Goal: Book appointment/travel/reservation

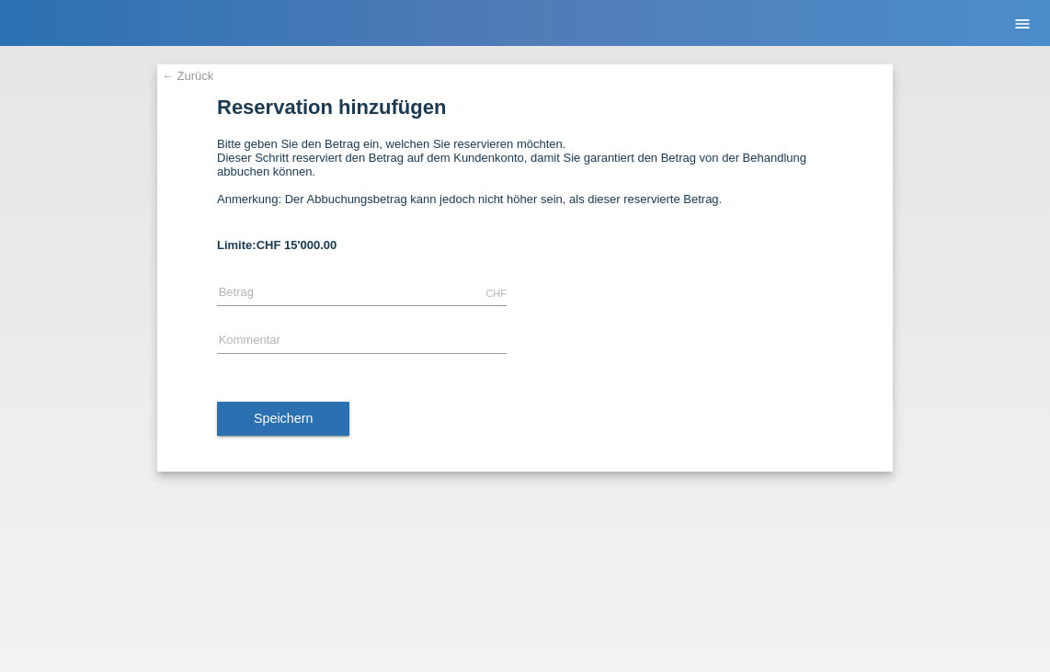
click at [1032, 22] on link "menu" at bounding box center [1022, 22] width 37 height 11
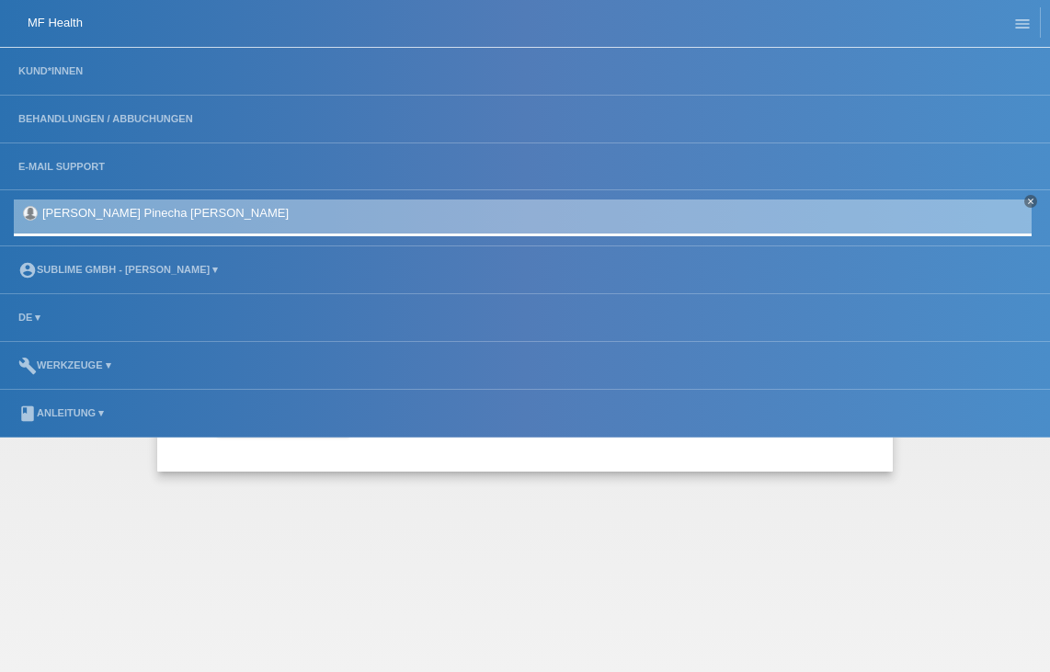
click at [70, 278] on li "account_circle Sublime GmbH - [PERSON_NAME] ▾" at bounding box center [525, 270] width 1050 height 48
click at [74, 271] on link "account_circle Sublime GmbH - Carolina Capato ▾" at bounding box center [118, 269] width 218 height 11
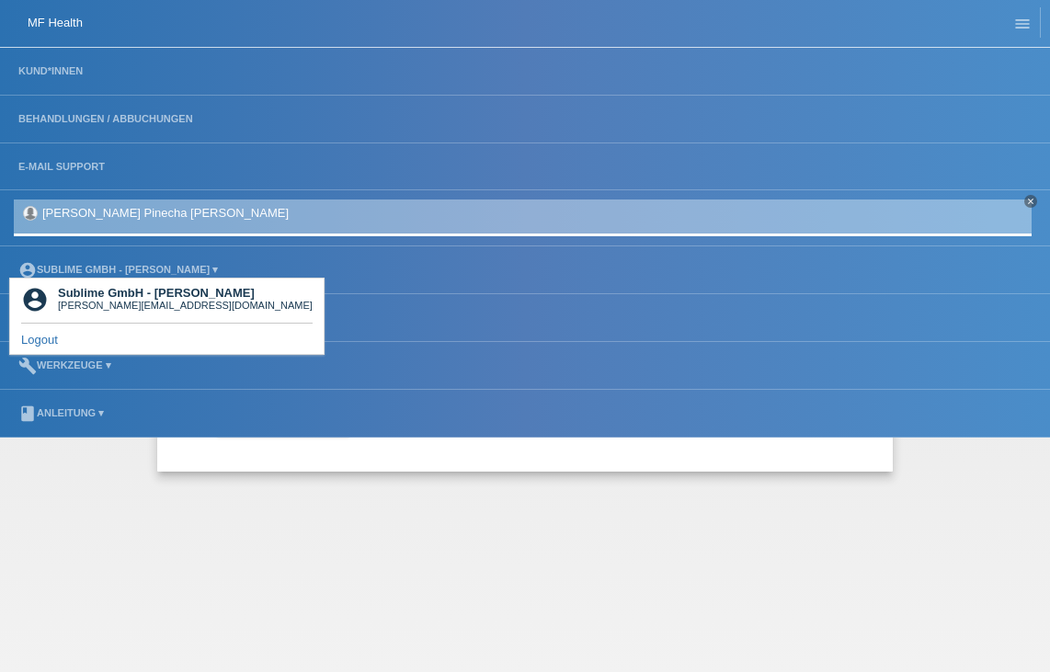
click at [85, 303] on div "[PERSON_NAME][EMAIL_ADDRESS][DOMAIN_NAME]" at bounding box center [185, 305] width 255 height 11
click at [99, 265] on li "account_circle Sublime GmbH - Carolina Capato ▾" at bounding box center [525, 270] width 1050 height 48
click at [125, 270] on link "account_circle Sublime GmbH - Carolina Capato ▾" at bounding box center [118, 269] width 218 height 11
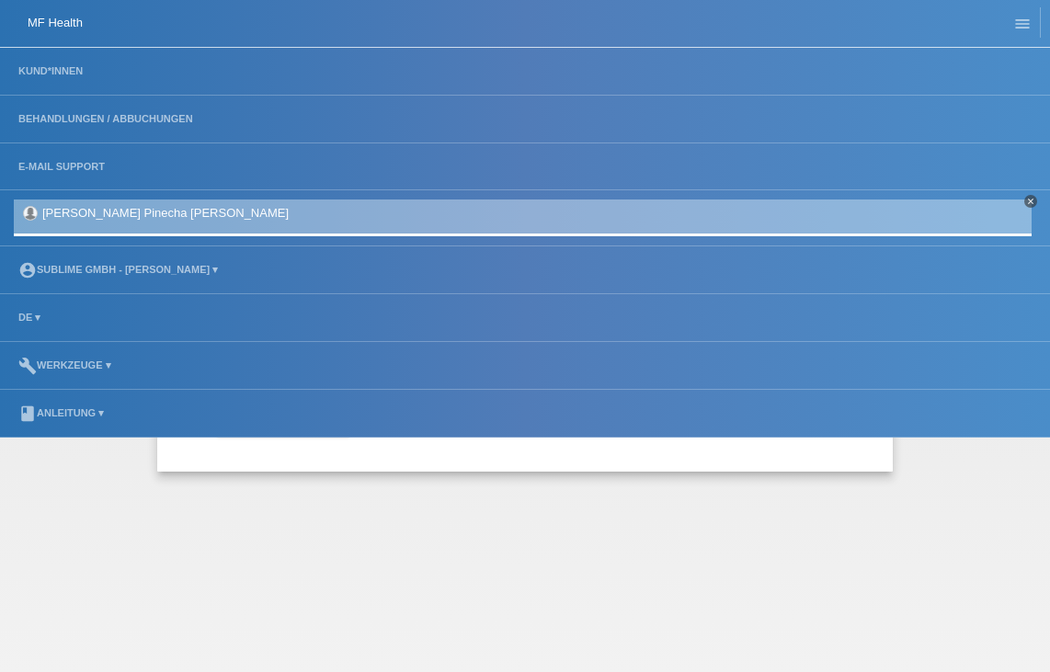
click at [1030, 204] on icon "close" at bounding box center [1030, 201] width 9 height 9
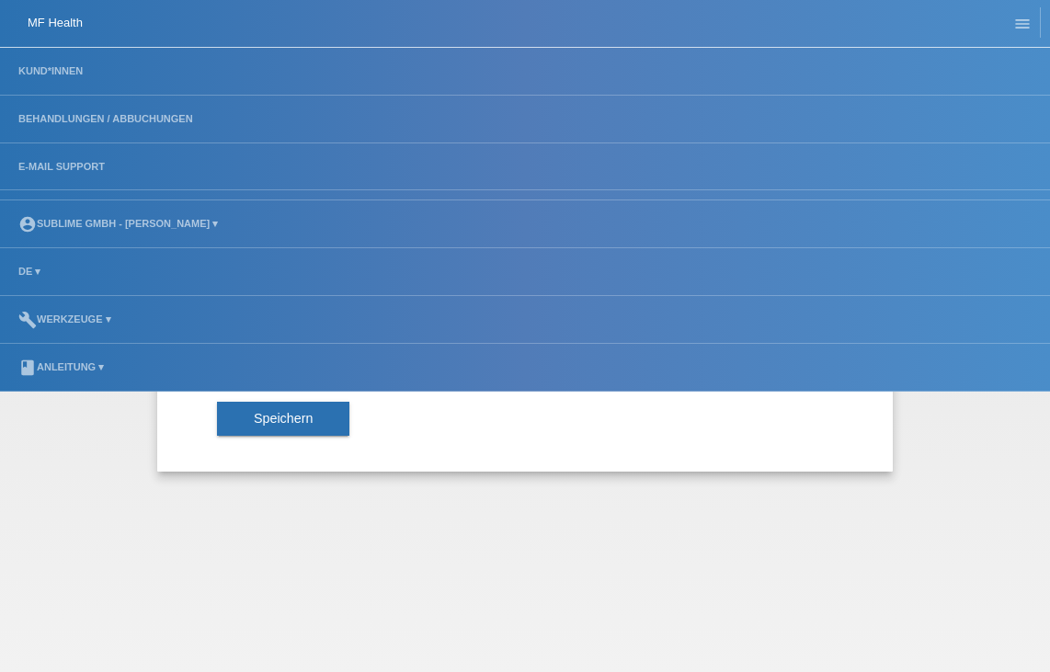
click at [401, 431] on div "Speichern" at bounding box center [525, 419] width 616 height 107
click at [1028, 26] on icon "menu" at bounding box center [1022, 24] width 18 height 18
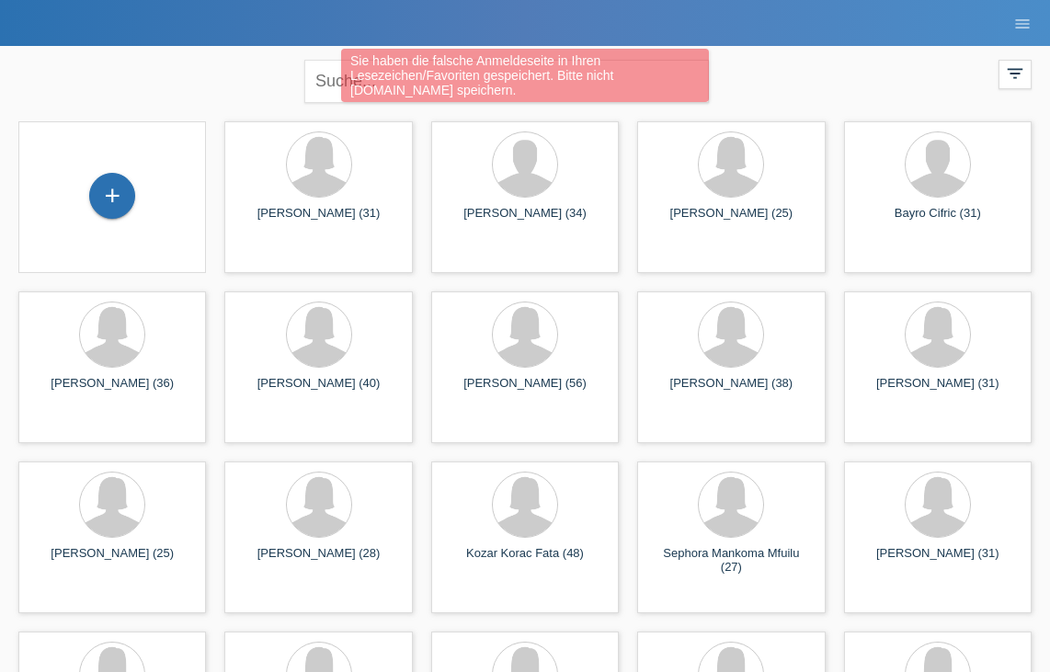
click at [743, 75] on div "Sie haben die falsche Anmeldeseite in Ihren Lesezeichen/Favoriten gespeichert. …" at bounding box center [525, 78] width 630 height 58
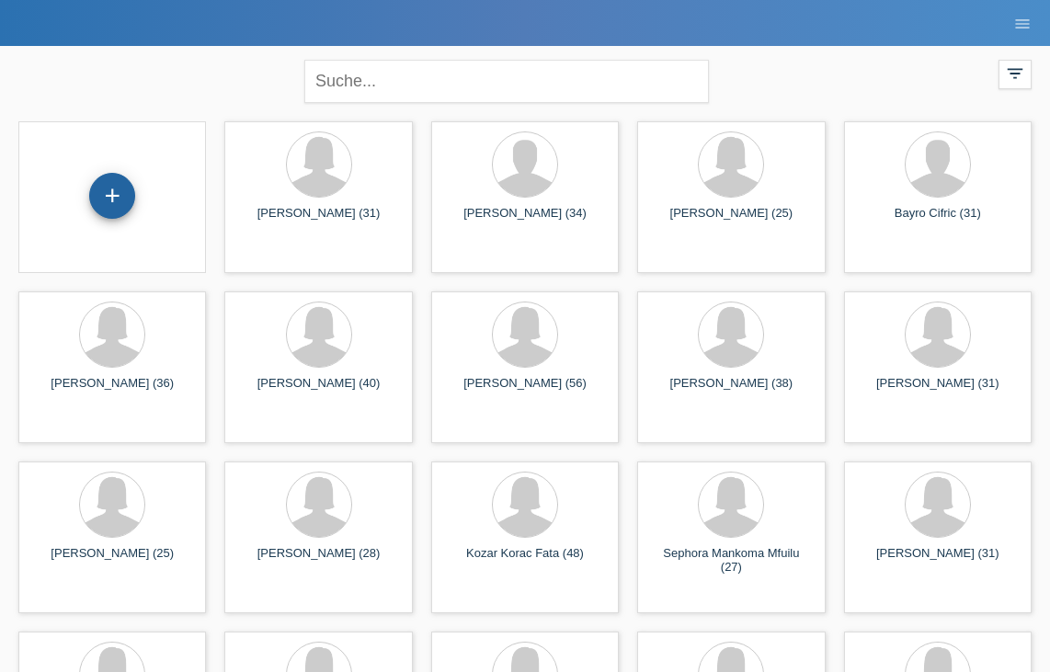
click at [117, 192] on div "+" at bounding box center [112, 196] width 46 height 46
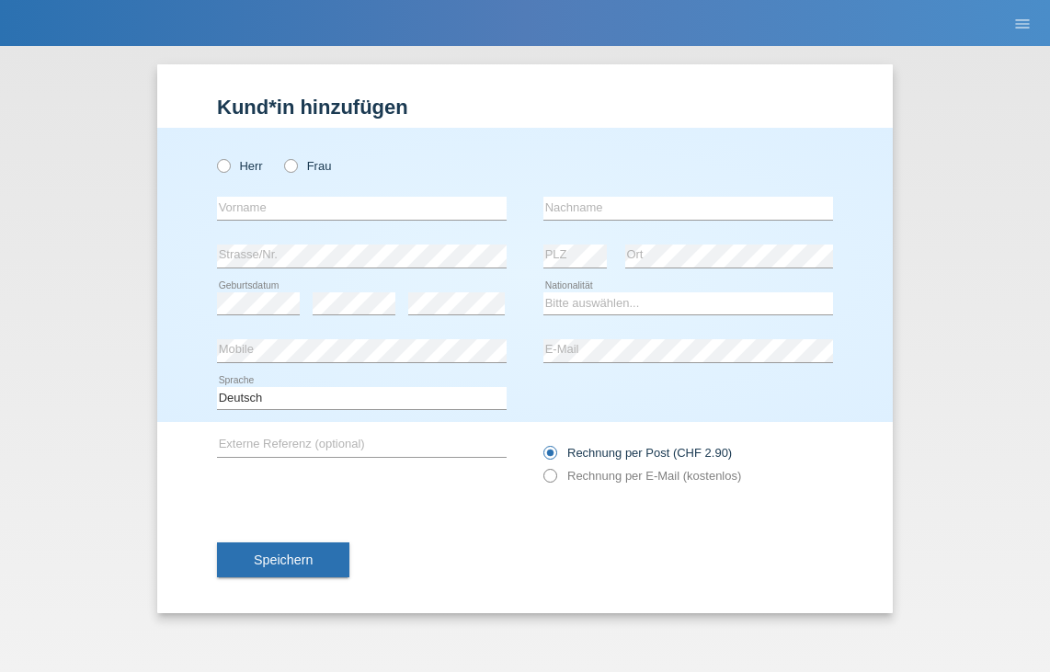
click at [686, 483] on label "Rechnung per E-Mail (kostenlos)" at bounding box center [642, 476] width 198 height 14
click at [569, 474] on label "Rechnung per E-Mail (kostenlos)" at bounding box center [642, 476] width 198 height 14
click at [1027, 22] on icon "menu" at bounding box center [1022, 24] width 18 height 18
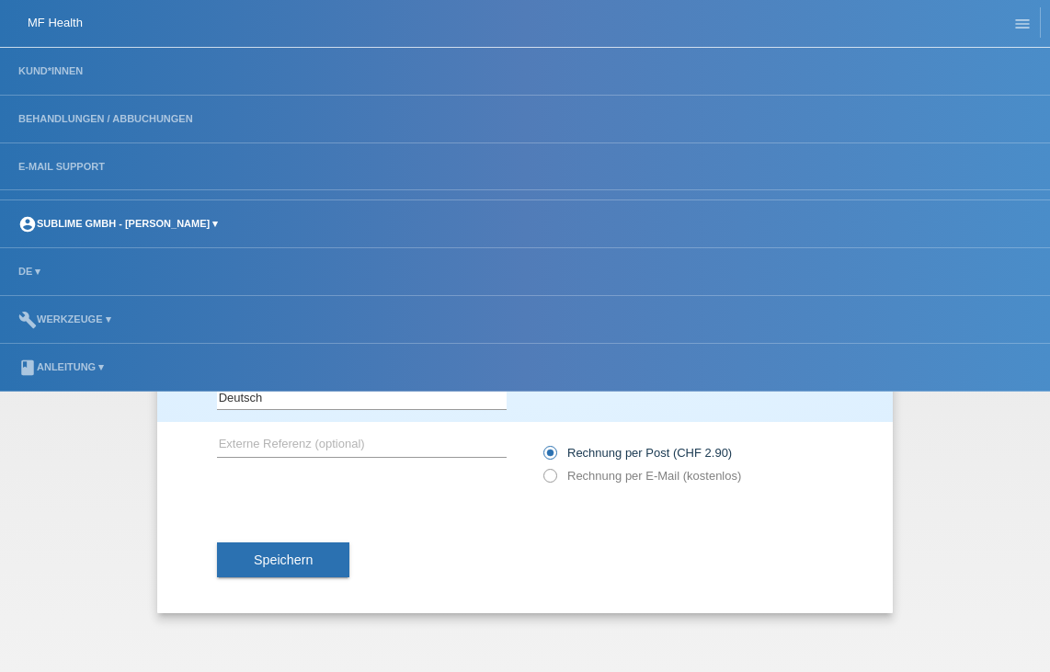
click at [95, 224] on link "account_circle Sublime GmbH - Carolina Capato ▾" at bounding box center [118, 223] width 218 height 11
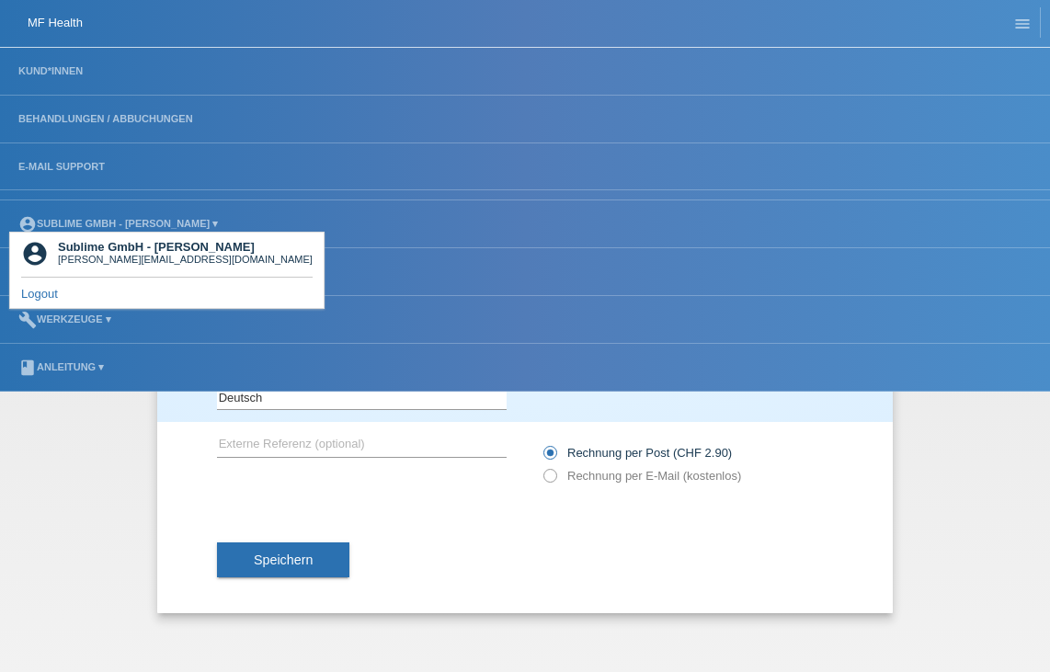
click at [94, 250] on b "Sublime GmbH - [PERSON_NAME]" at bounding box center [156, 247] width 197 height 14
click at [88, 69] on link "Kund*innen" at bounding box center [50, 70] width 83 height 11
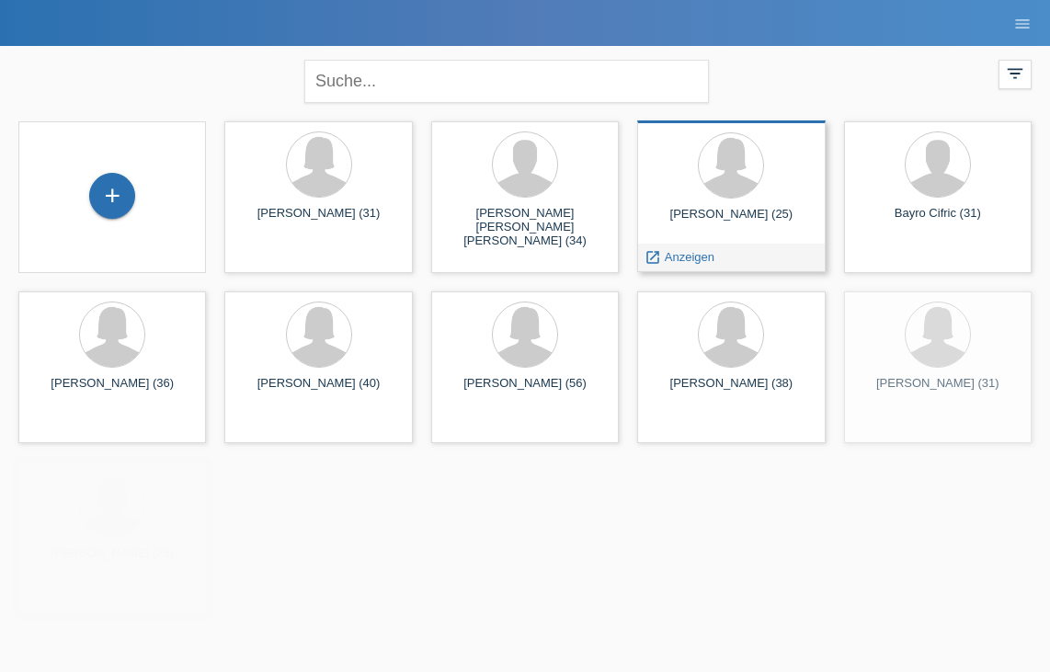
click at [689, 223] on div "carolina capato (25)" at bounding box center [731, 221] width 158 height 29
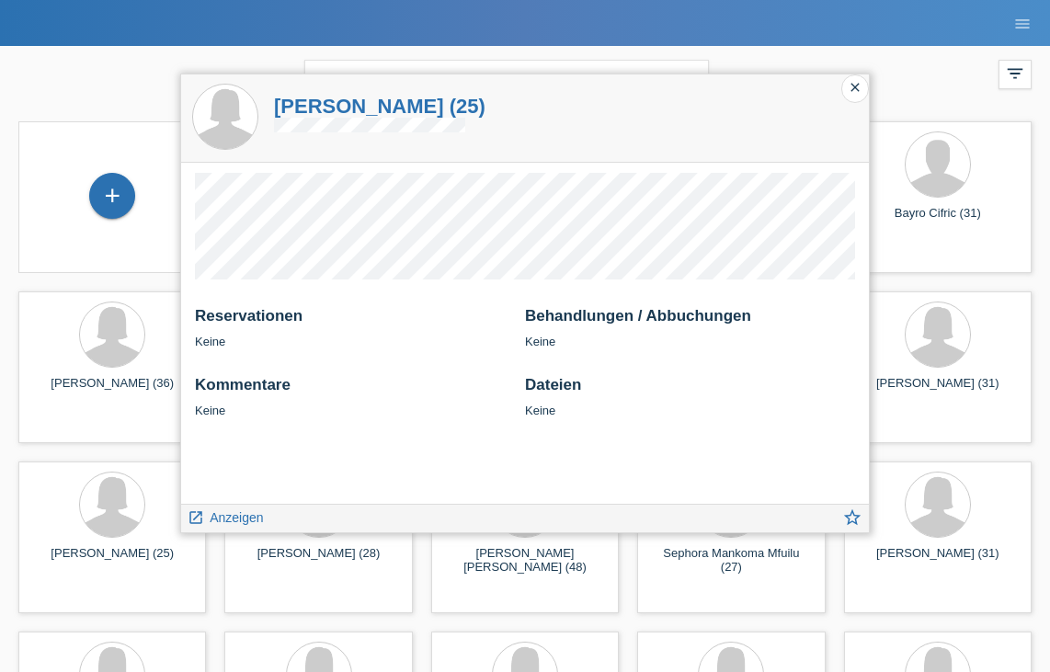
click at [859, 86] on icon "close" at bounding box center [854, 87] width 15 height 15
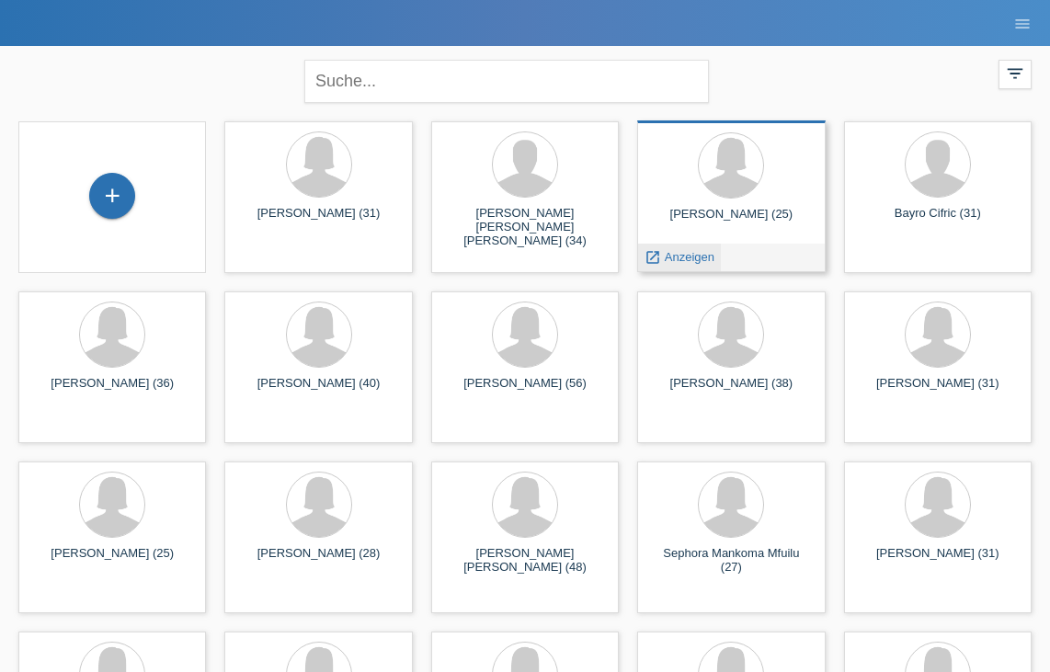
click at [683, 259] on span "Anzeigen" at bounding box center [689, 257] width 50 height 14
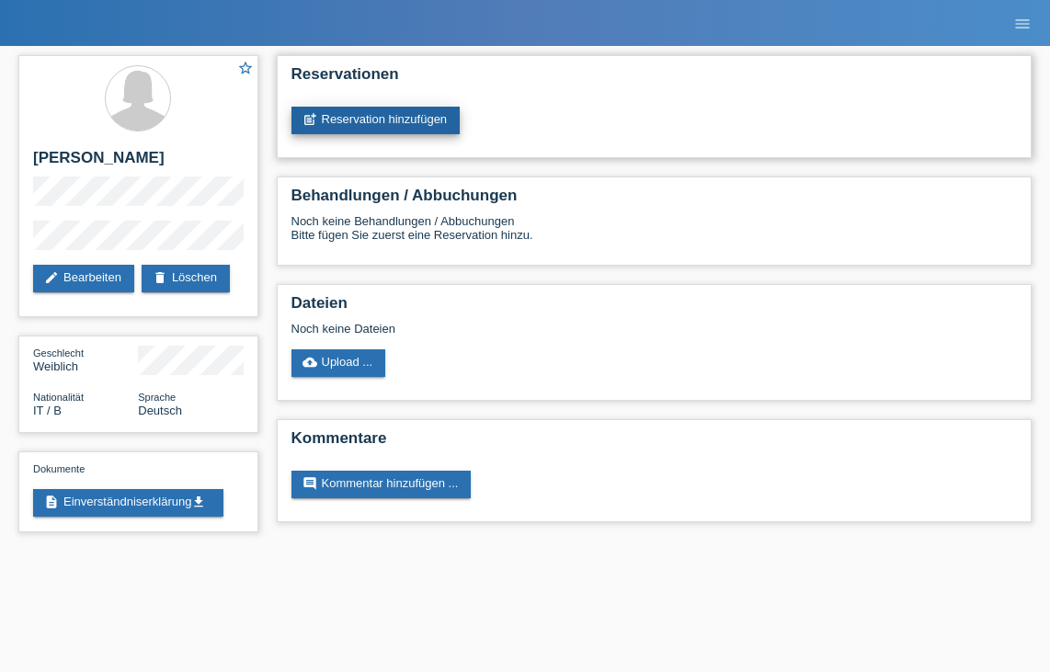
click at [417, 130] on link "post_add Reservation hinzufügen" at bounding box center [375, 121] width 169 height 28
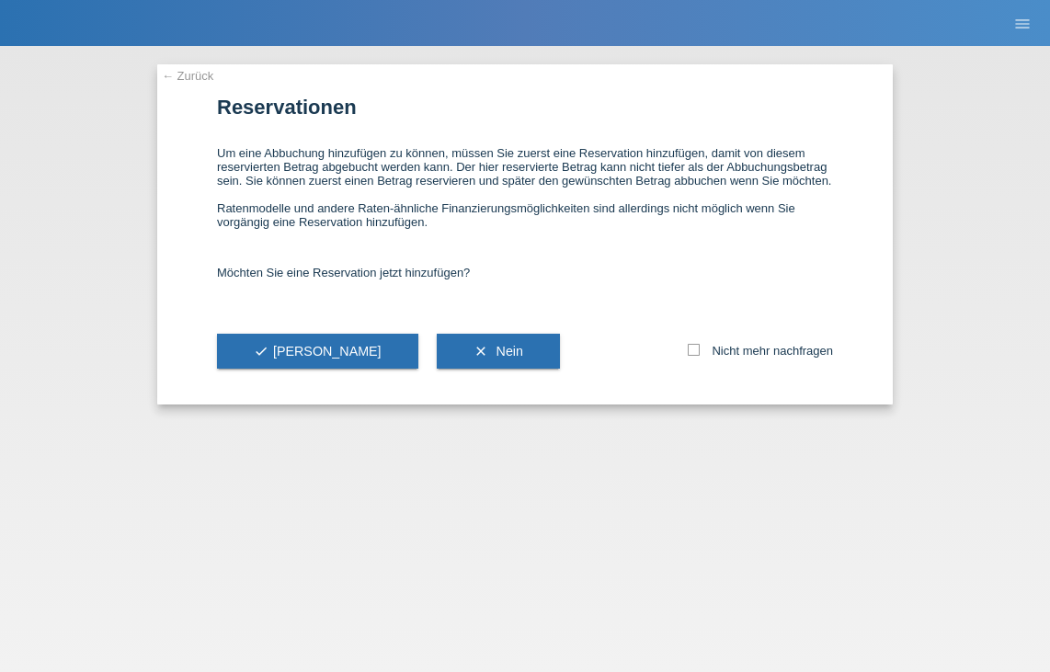
click at [164, 74] on link "← Zurück" at bounding box center [187, 76] width 51 height 14
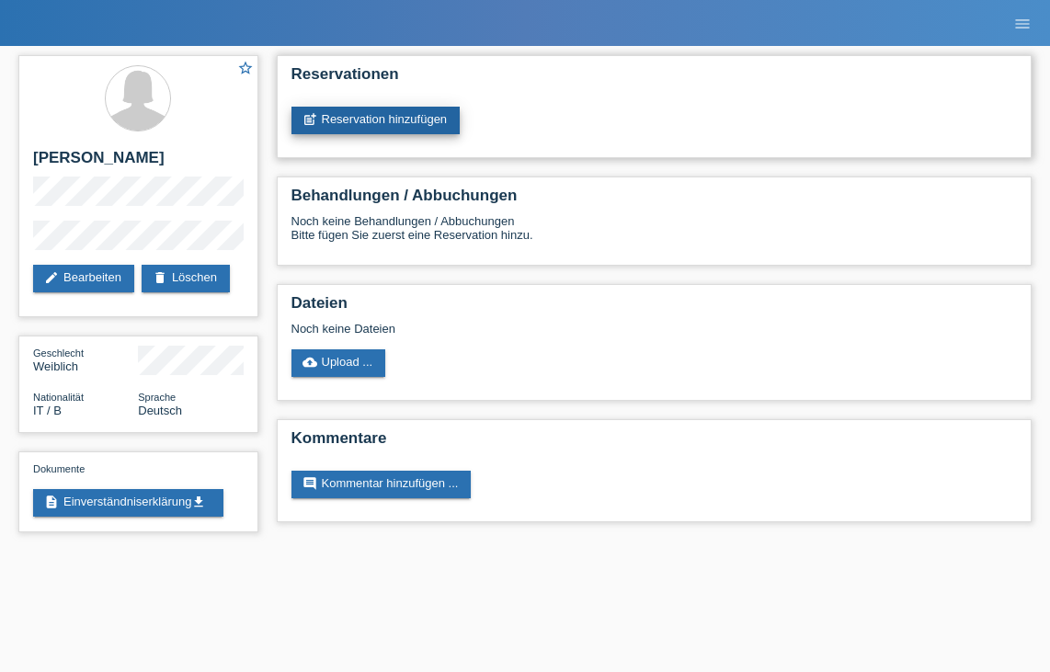
click at [439, 127] on link "post_add Reservation hinzufügen" at bounding box center [375, 121] width 169 height 28
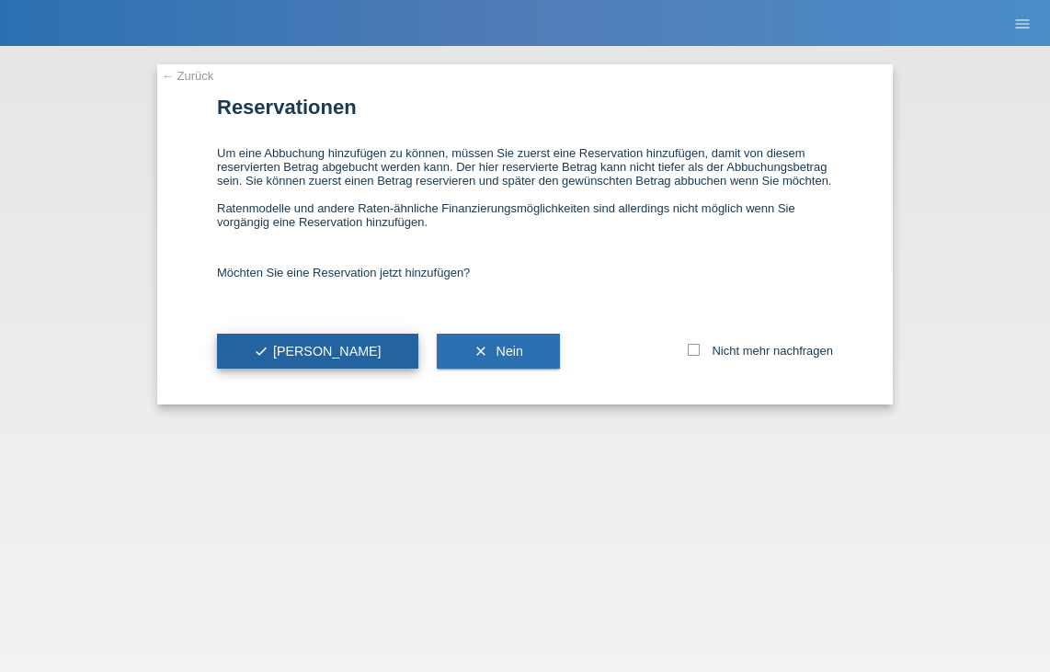
click at [271, 358] on span "check Ja" at bounding box center [318, 351] width 128 height 15
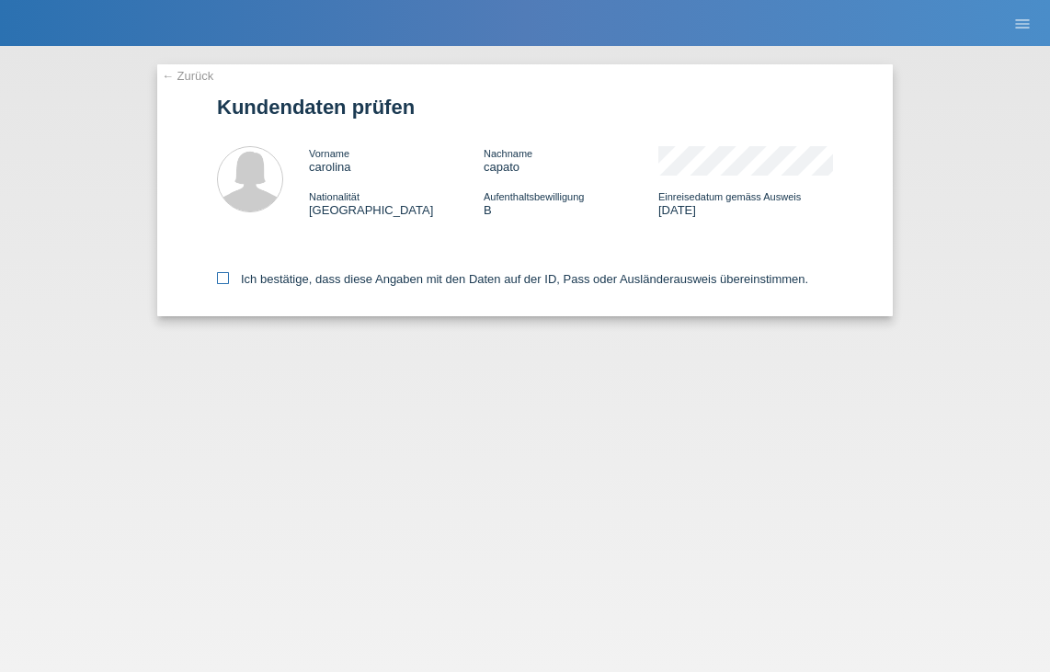
click at [362, 285] on label "Ich bestätige, dass diese Angaben mit den Daten auf der ID, Pass oder Ausländer…" at bounding box center [512, 279] width 591 height 14
click at [229, 284] on input "Ich bestätige, dass diese Angaben mit den Daten auf der ID, Pass oder Ausländer…" at bounding box center [223, 278] width 12 height 12
checkbox input "true"
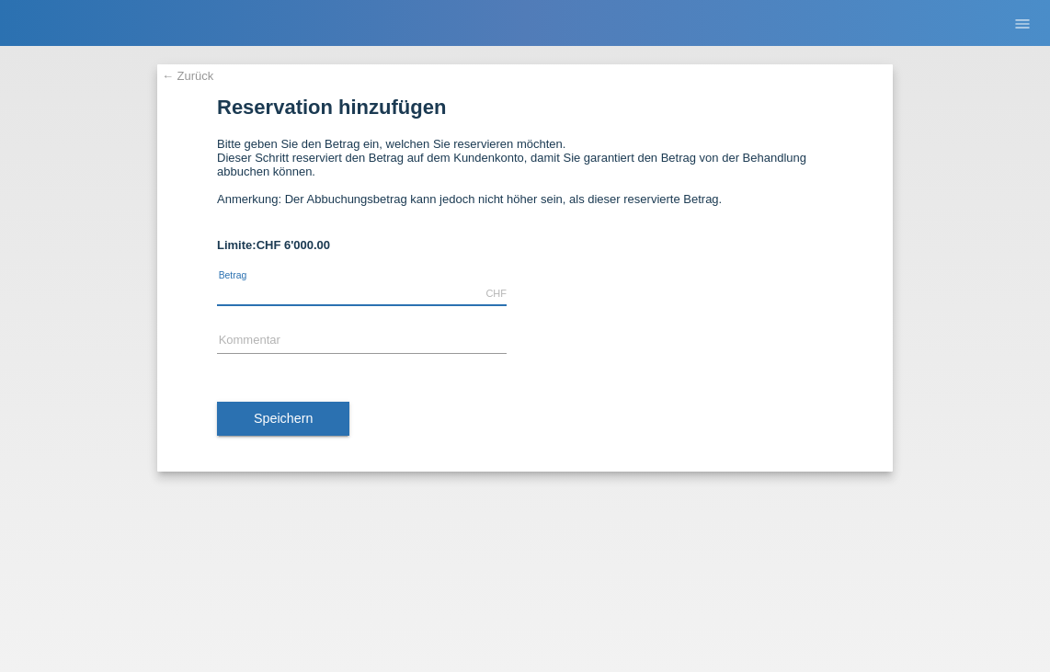
click at [383, 305] on input "text" at bounding box center [362, 293] width 290 height 23
type input "5600.00"
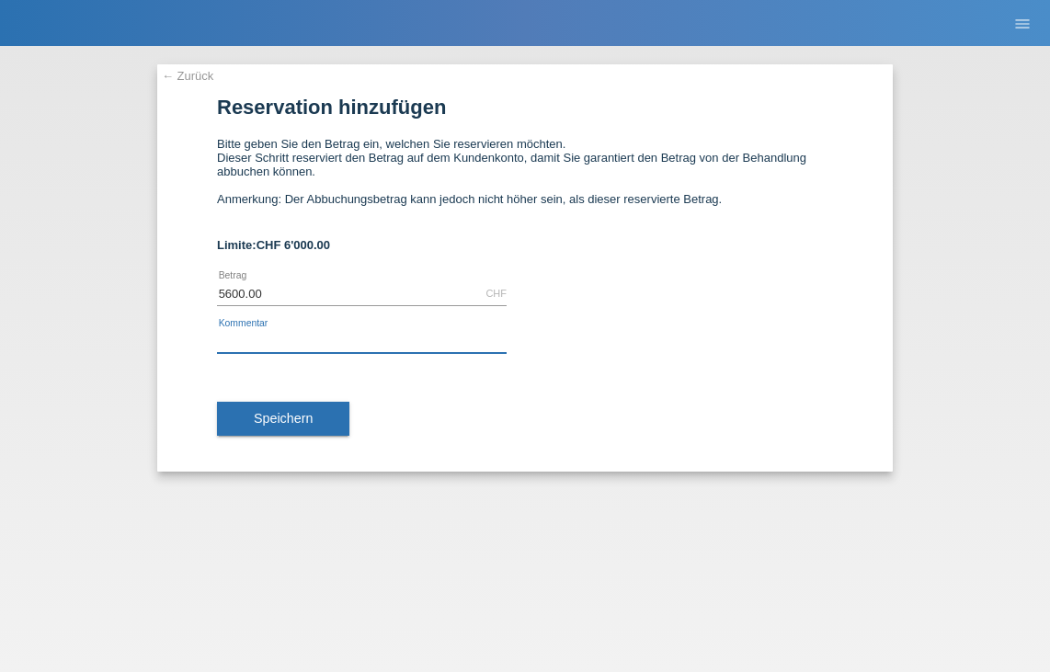
click at [366, 346] on input "text" at bounding box center [362, 341] width 290 height 23
type input "Bodycold 4 b."
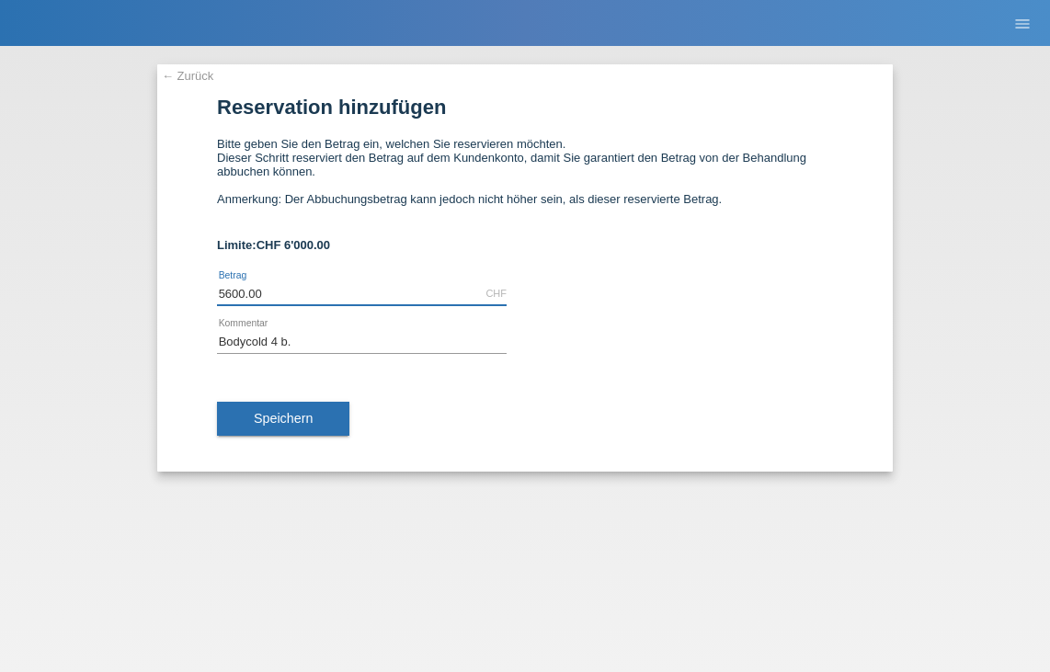
drag, startPoint x: 288, startPoint y: 295, endPoint x: 119, endPoint y: 296, distance: 168.2
click at [119, 296] on div "← Zurück Reservation hinzufügen Bitte geben Sie den Betrag ein, welchen Sie res…" at bounding box center [525, 359] width 1050 height 626
type input "100.00"
click at [789, 264] on form "Reservation hinzufügen Bitte geben Sie den Betrag ein, welchen Sie reservieren …" at bounding box center [525, 284] width 616 height 376
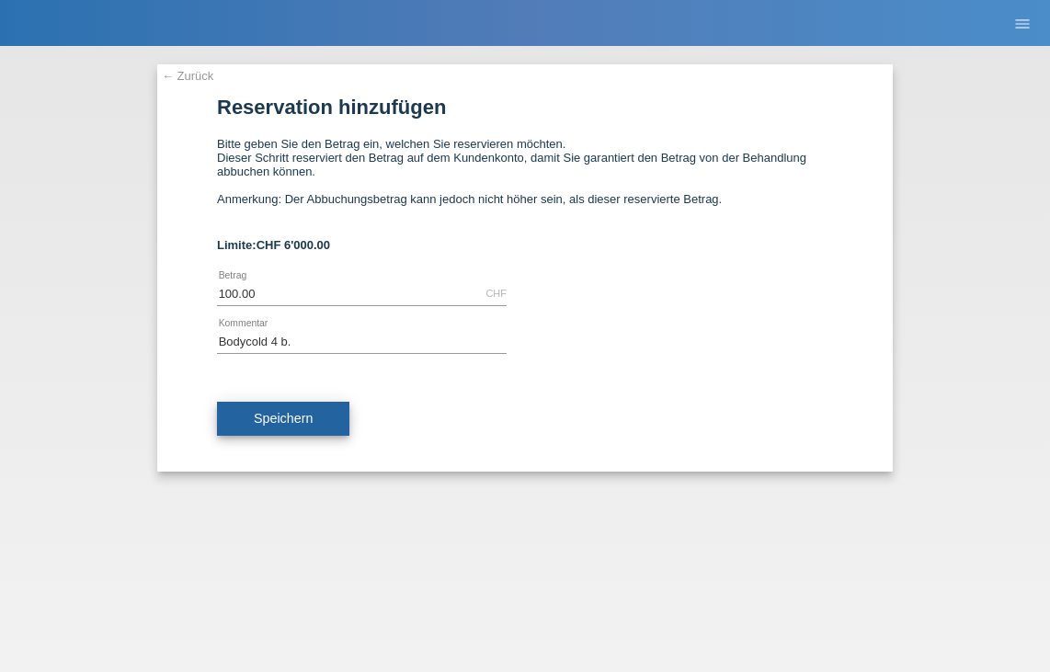
click at [328, 429] on button "Speichern" at bounding box center [283, 419] width 132 height 35
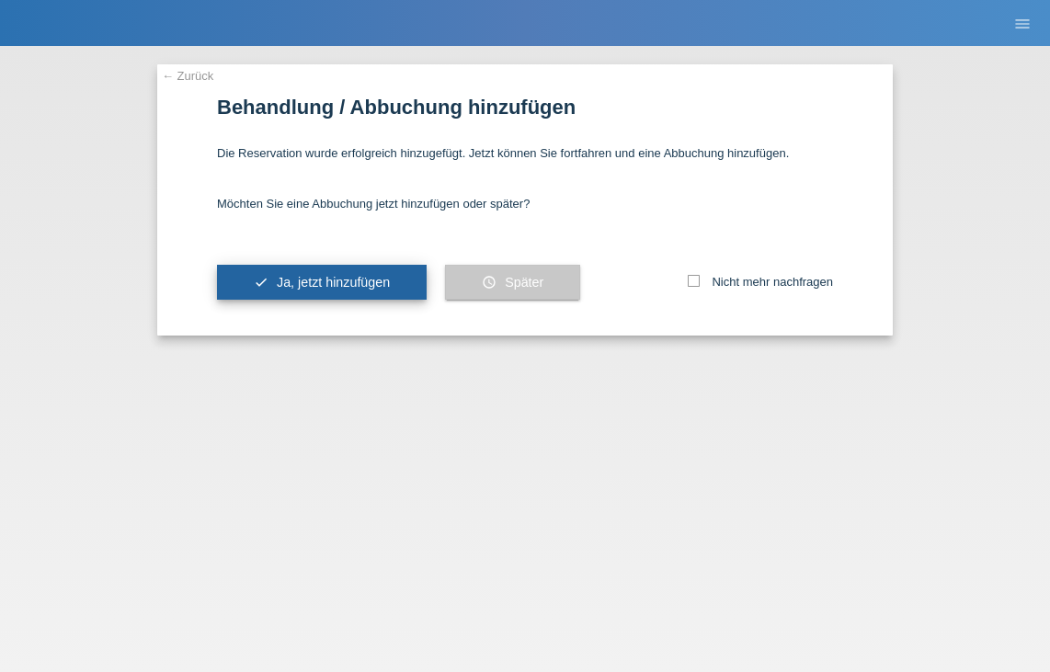
click at [388, 291] on button "check Ja, jetzt hinzufügen" at bounding box center [322, 282] width 210 height 35
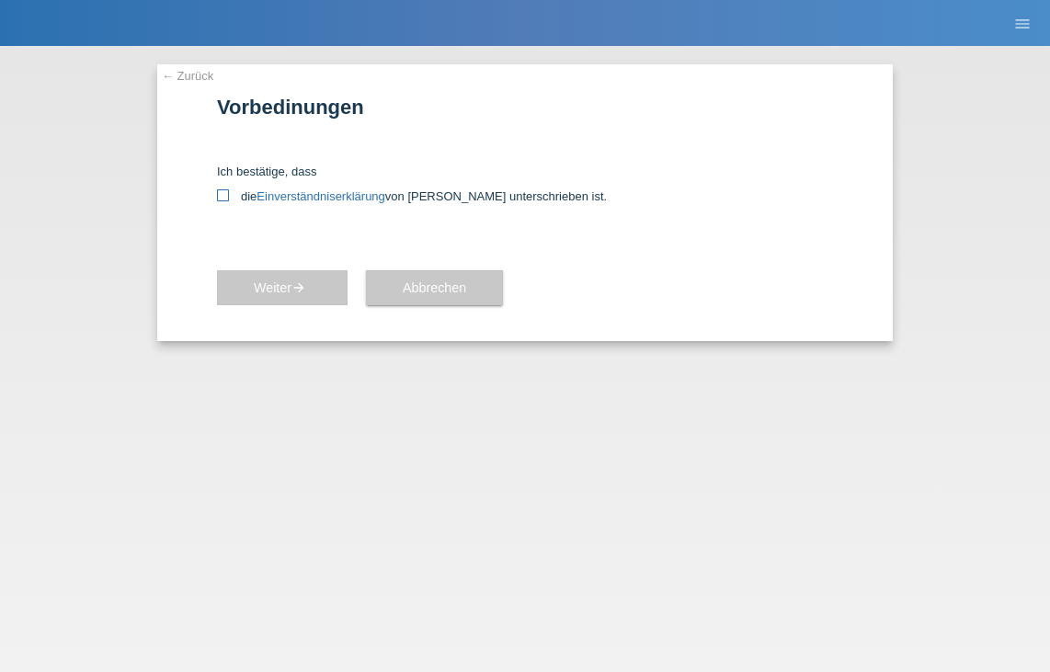
click at [362, 203] on link "Einverständniserklärung" at bounding box center [320, 196] width 128 height 14
click at [185, 77] on link "← Zurück" at bounding box center [187, 76] width 51 height 14
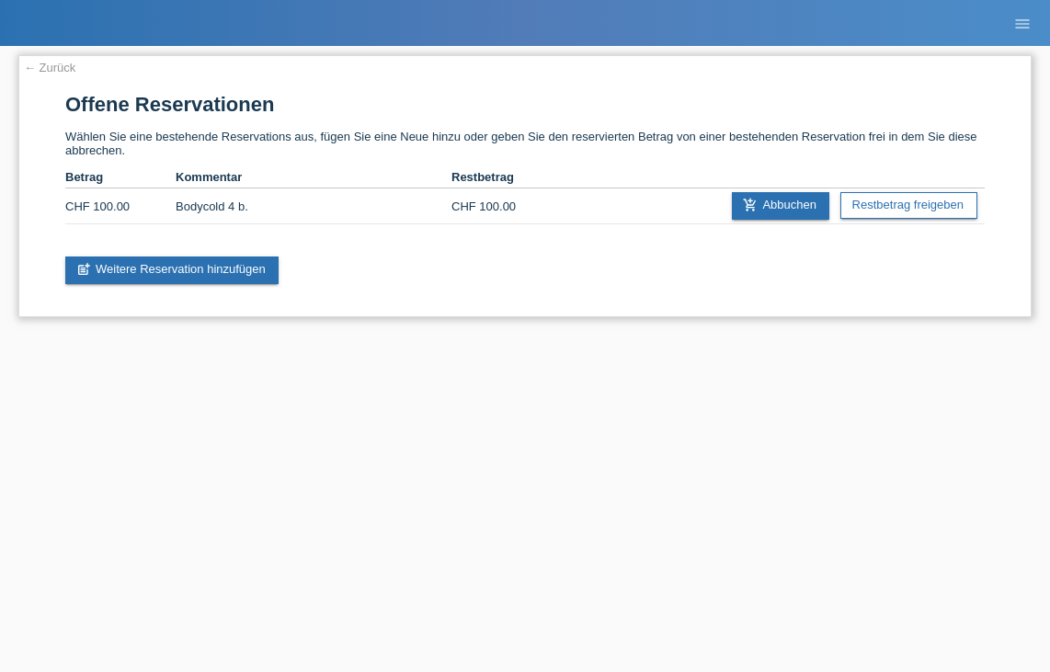
click at [37, 67] on link "← Zurück" at bounding box center [49, 68] width 51 height 14
